Goal: Task Accomplishment & Management: Manage account settings

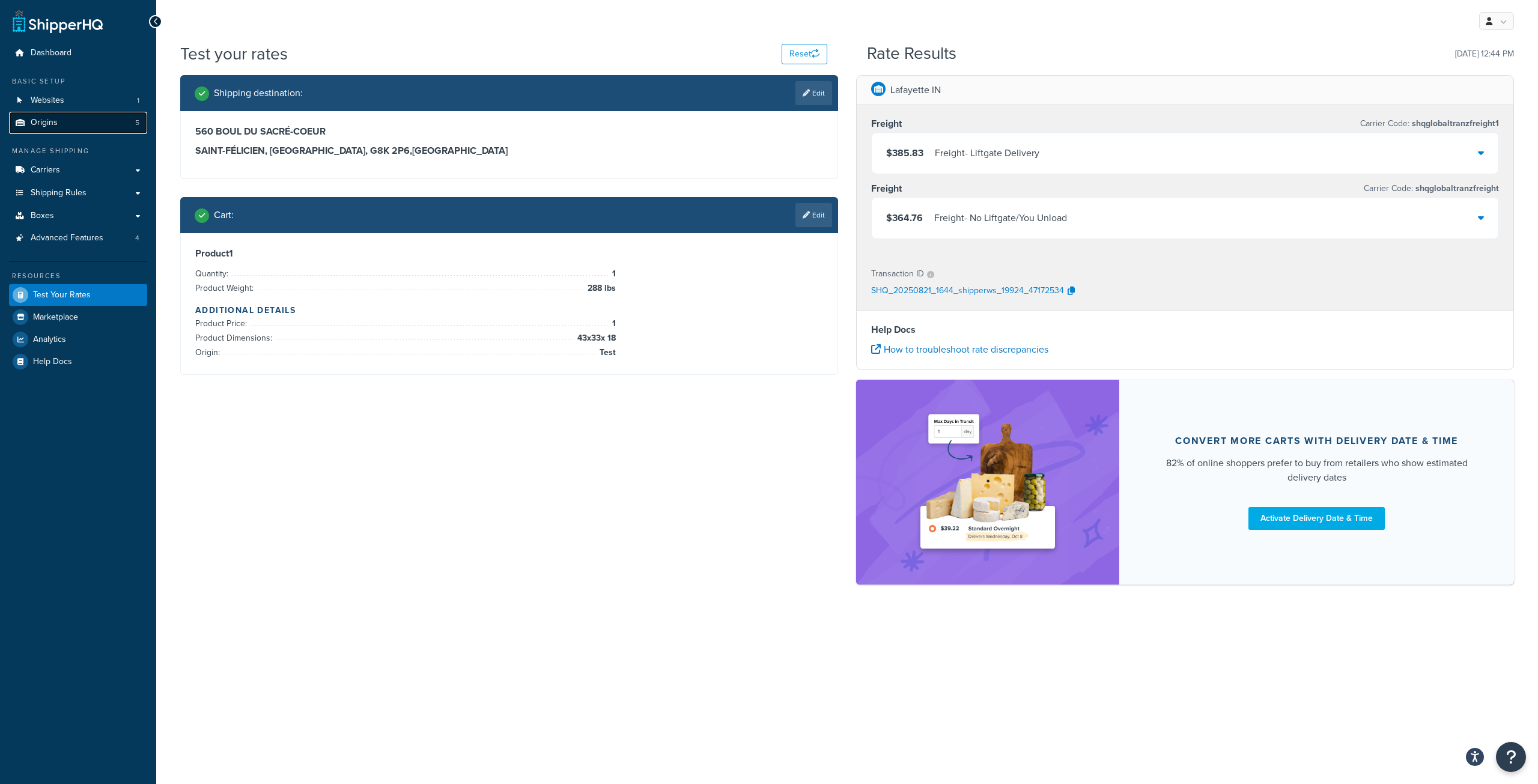
click at [46, 123] on span "Origins" at bounding box center [43, 123] width 27 height 10
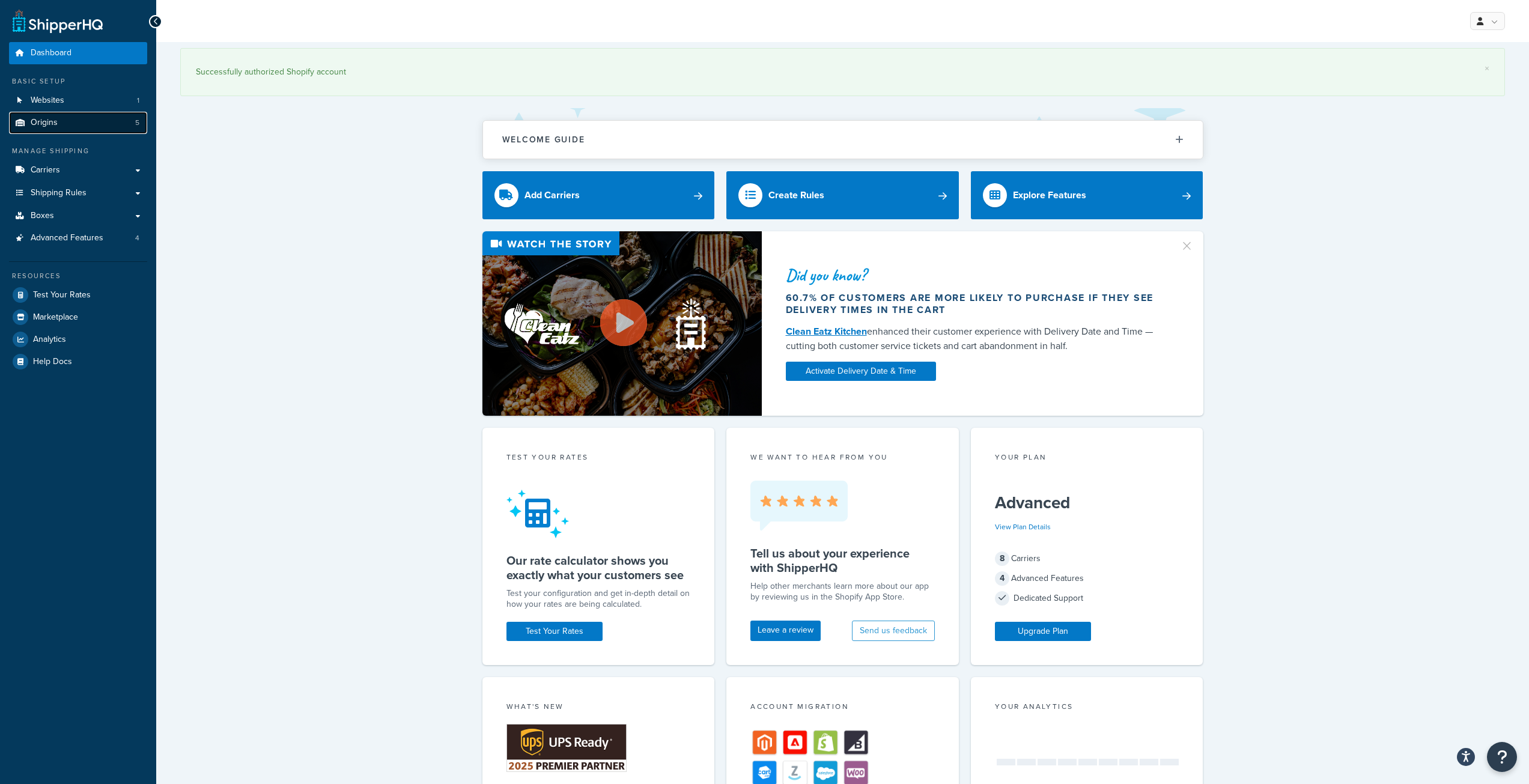
click at [72, 124] on link "Origins 5" at bounding box center [78, 123] width 138 height 22
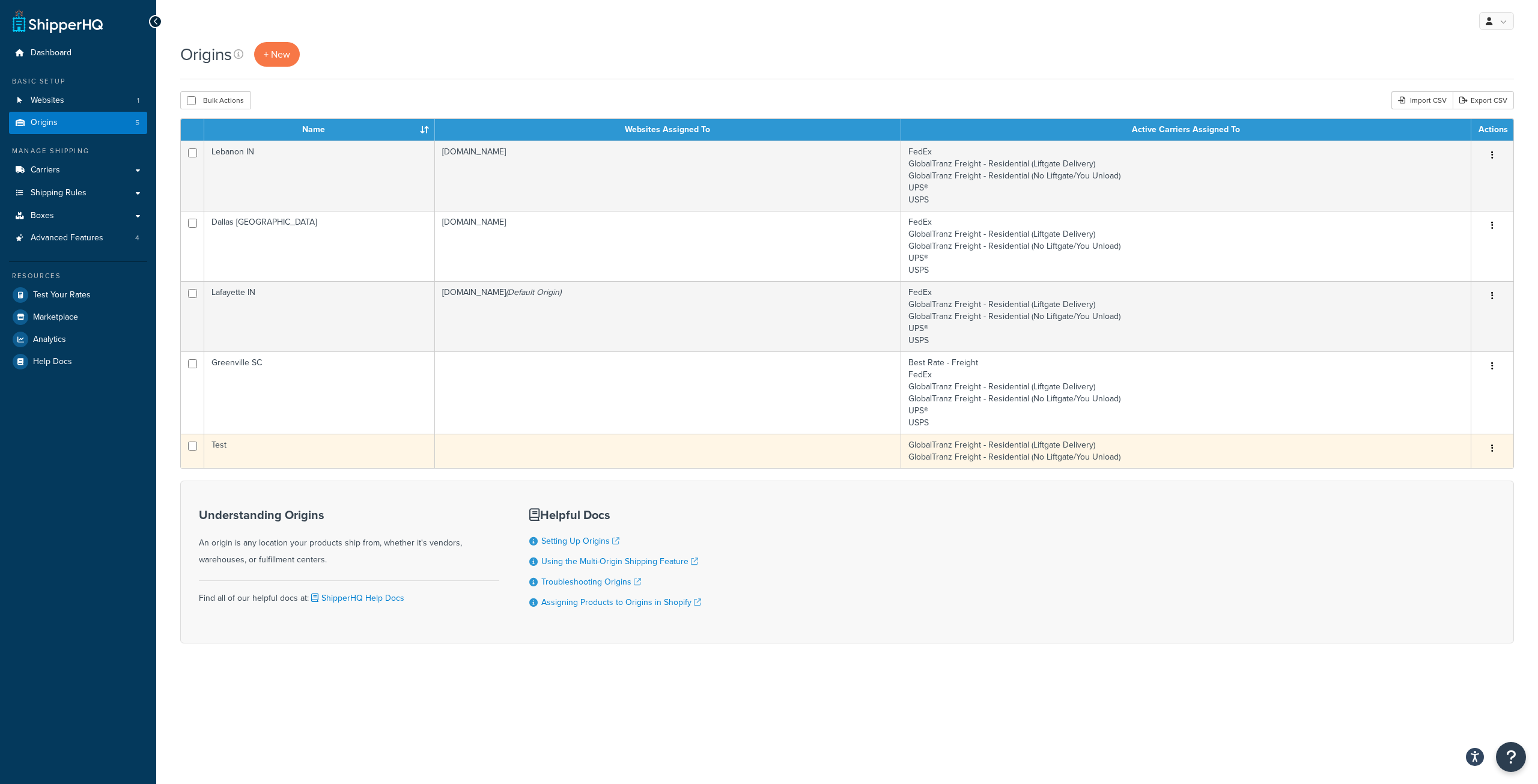
click at [189, 448] on input "checkbox" at bounding box center [192, 445] width 9 height 9
checkbox input "true"
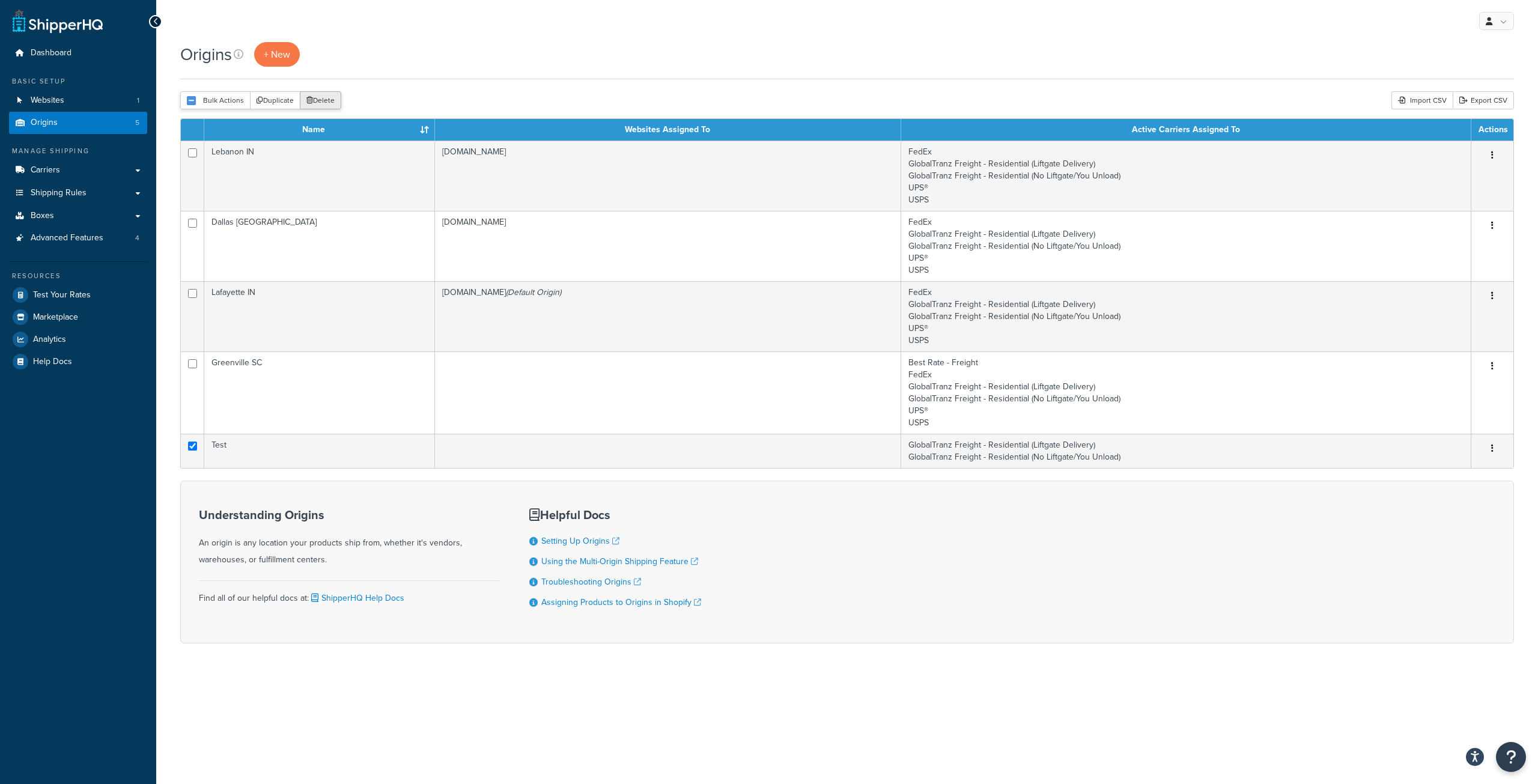
click at [312, 103] on button "Delete" at bounding box center [321, 100] width 41 height 18
